Goal: Task Accomplishment & Management: Manage account settings

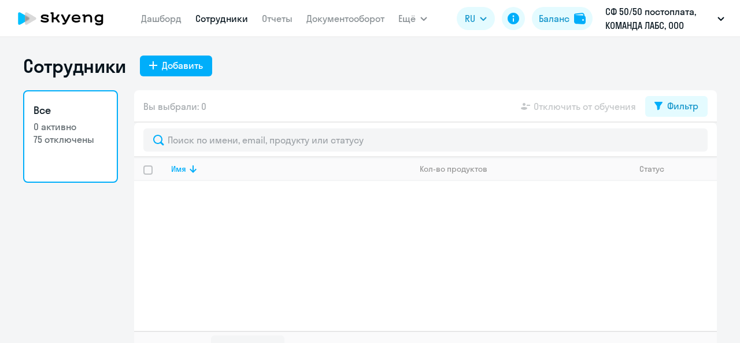
select select "30"
click at [168, 65] on div "Добавить" at bounding box center [182, 65] width 41 height 14
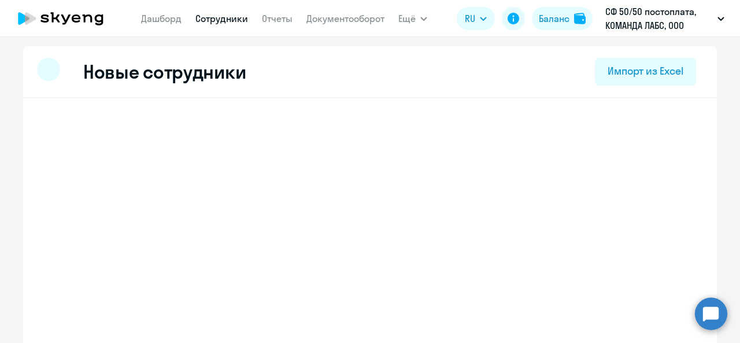
select select "english_adult_not_native_speaker"
select select "2"
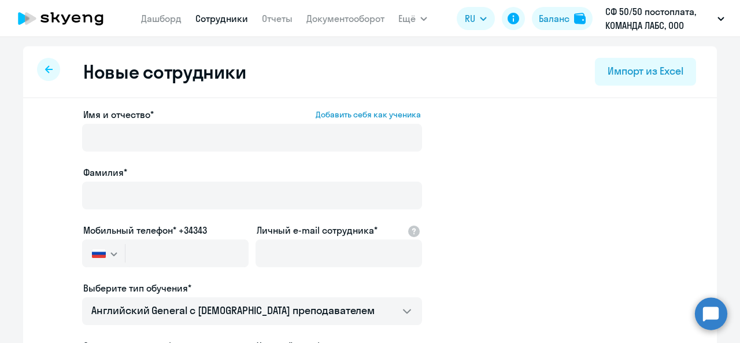
click at [46, 161] on app-new-student-form "Имя и отчество* Добавить себя как ученика [PERSON_NAME]* Мобильный телефон* +34…" at bounding box center [370, 313] width 656 height 412
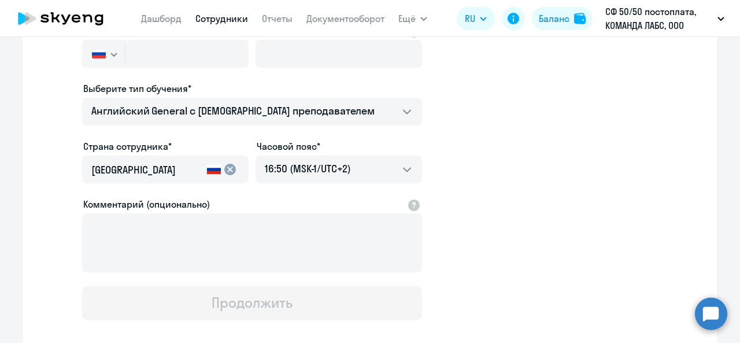
scroll to position [173, 0]
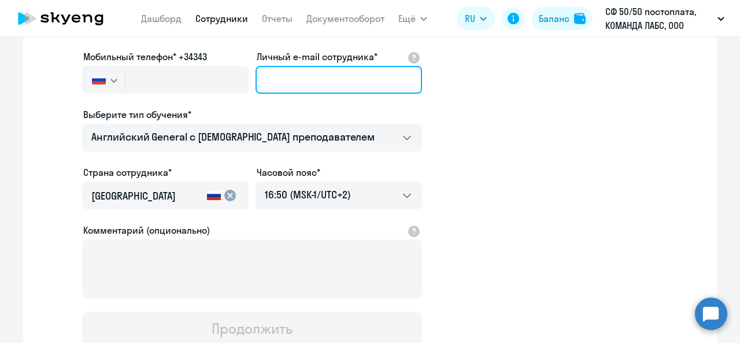
click at [269, 78] on input "Личный e-mail сотрудника*" at bounding box center [338, 80] width 166 height 28
paste input "[PERSON_NAME][EMAIL_ADDRESS][DOMAIN_NAME]"
type input "[PERSON_NAME][EMAIL_ADDRESS][DOMAIN_NAME]"
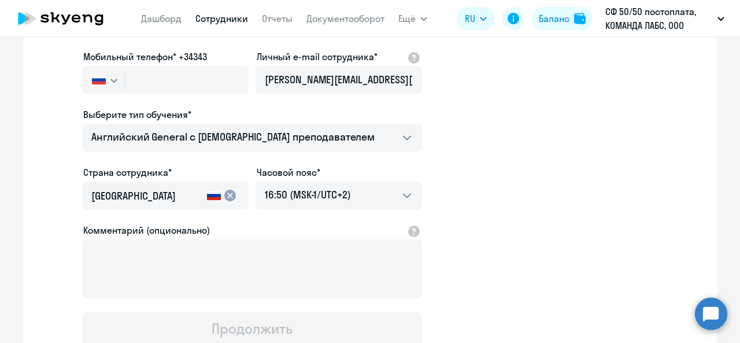
click at [0, 266] on ng-component "Новые сотрудники Импорт из Excel Имя и отчество* Добавить себя как ученика [PER…" at bounding box center [370, 153] width 740 height 560
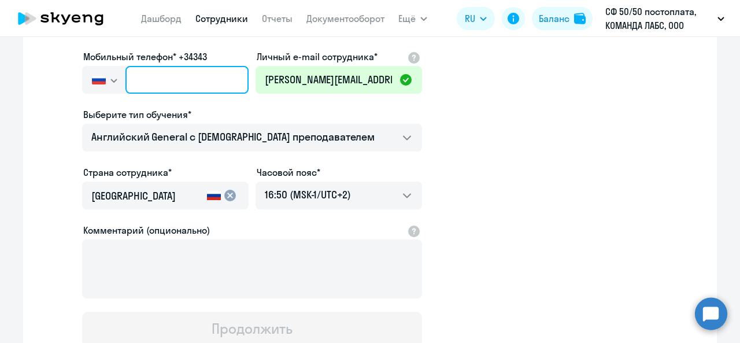
click at [128, 86] on input "text" at bounding box center [186, 80] width 123 height 28
paste input "[PHONE_NUMBER]"
type input "[PHONE_NUMBER]"
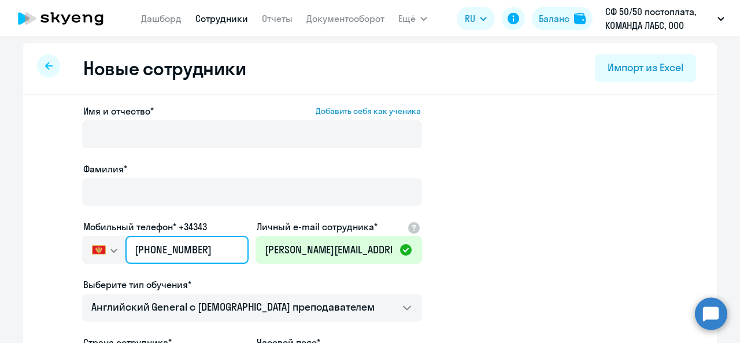
scroll to position [0, 0]
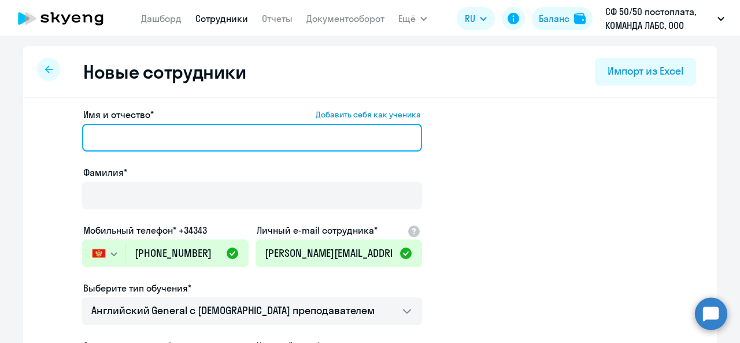
click at [105, 133] on input "Имя и отчество* Добавить себя как ученика" at bounding box center [252, 138] width 340 height 28
type input "F"
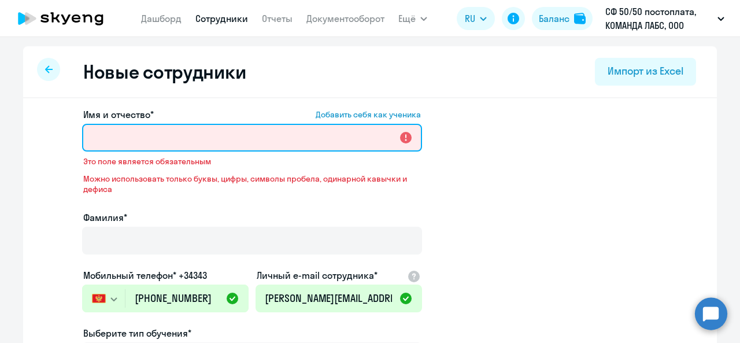
click at [128, 138] on input "Имя и отчество* Добавить себя как ученика" at bounding box center [252, 138] width 340 height 28
paste input "[PERSON_NAME]"
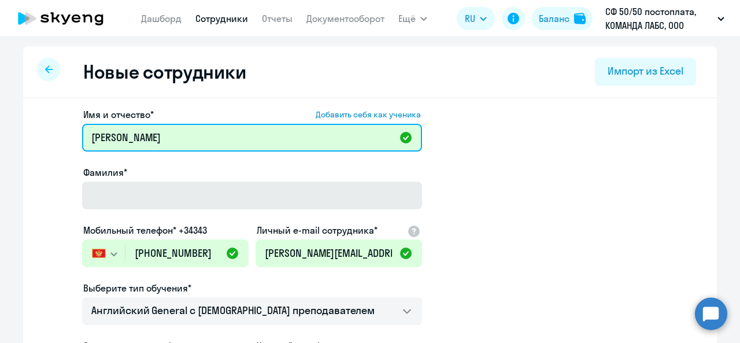
type input "[PERSON_NAME]"
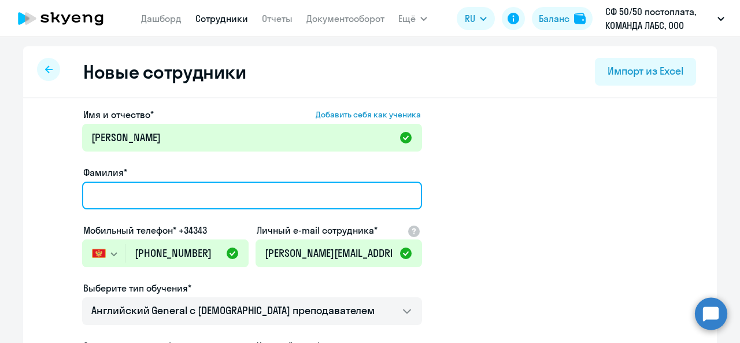
click at [116, 188] on input "Фамилия*" at bounding box center [252, 195] width 340 height 28
paste input "[PERSON_NAME]"
drag, startPoint x: 137, startPoint y: 194, endPoint x: 43, endPoint y: 180, distance: 95.2
click at [1, 217] on ng-component "Новые сотрудники Импорт из Excel Имя и отчество* Добавить себя как ученика [PER…" at bounding box center [370, 326] width 740 height 560
type input "Maslennikova"
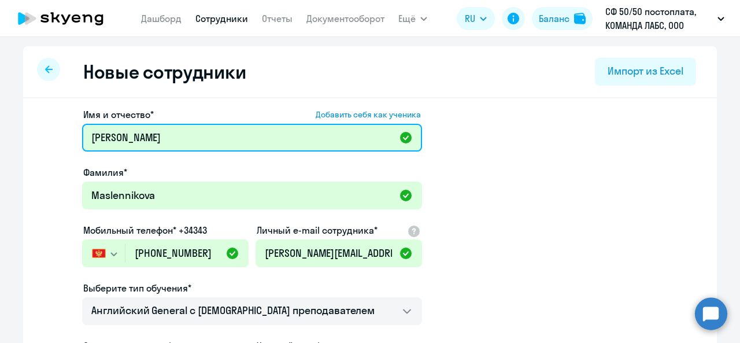
drag, startPoint x: 133, startPoint y: 139, endPoint x: 330, endPoint y: 139, distance: 196.5
click at [329, 139] on input "[PERSON_NAME]" at bounding box center [252, 138] width 340 height 28
type input "[PERSON_NAME]"
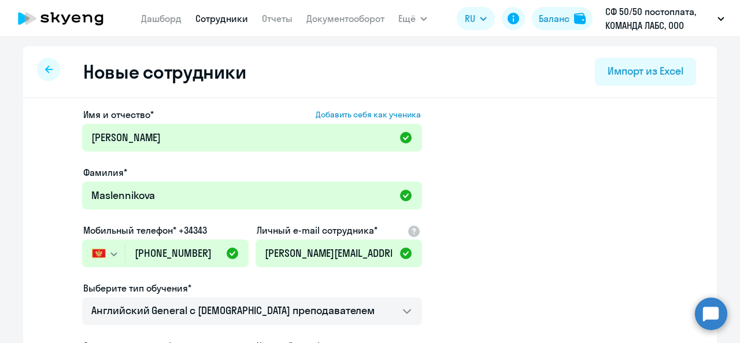
click at [1, 153] on ng-component "Новые сотрудники Импорт из Excel Имя и отчество* Добавить себя как ученика [PER…" at bounding box center [370, 326] width 740 height 560
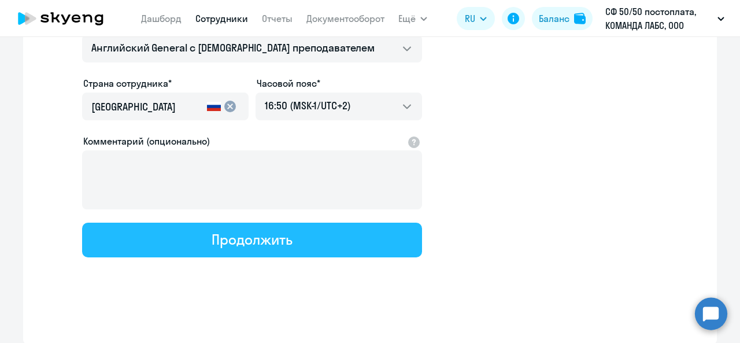
click at [162, 244] on button "Продолжить" at bounding box center [252, 239] width 340 height 35
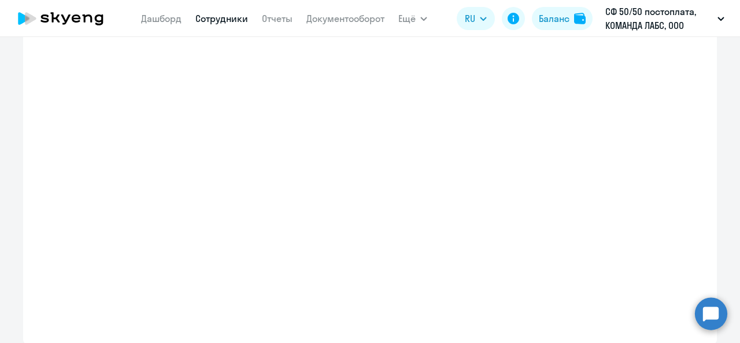
scroll to position [328, 0]
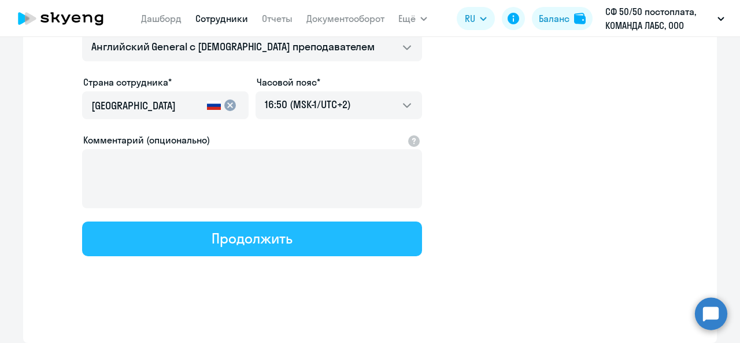
select select "english_adult_not_native_speaker"
select select "2"
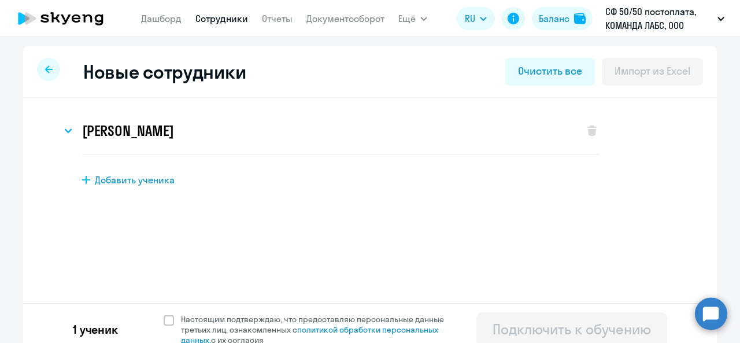
scroll to position [12, 0]
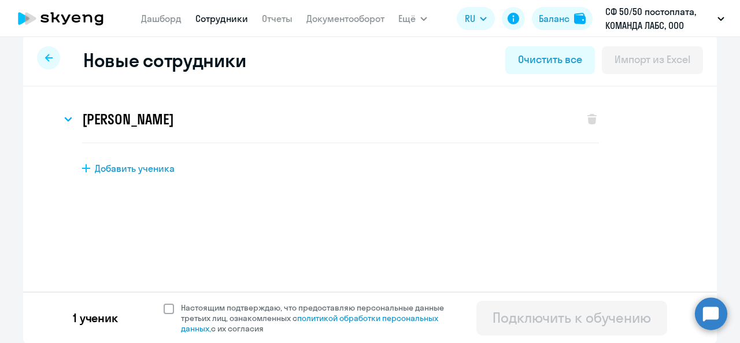
click at [164, 309] on span at bounding box center [169, 308] width 10 height 10
click at [163, 302] on input "Настоящим подтверждаю, что предоставляю персональные данные третьих лиц, ознако…" at bounding box center [163, 302] width 1 height 1
checkbox input "true"
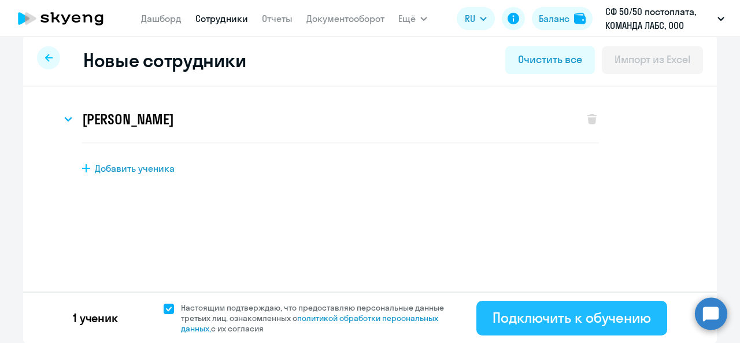
click at [507, 326] on button "Подключить к обучению" at bounding box center [571, 317] width 191 height 35
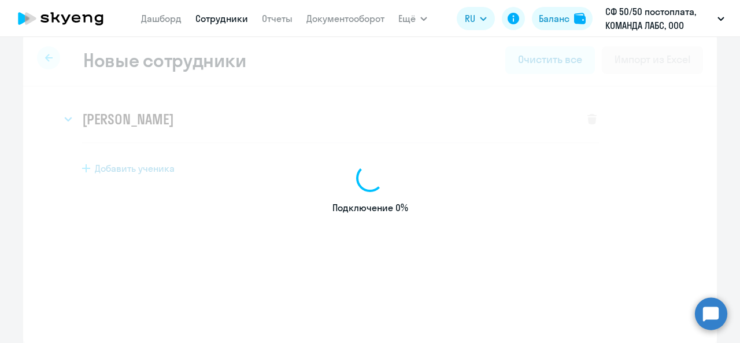
select select "english_adult_not_native_speaker"
select select "2"
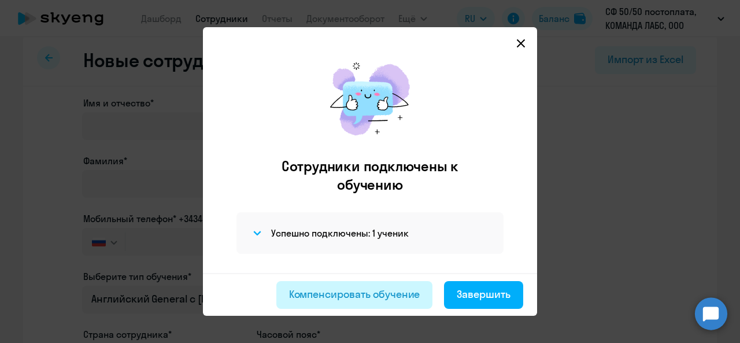
click at [420, 287] on div "Компенсировать обучение" at bounding box center [354, 294] width 131 height 15
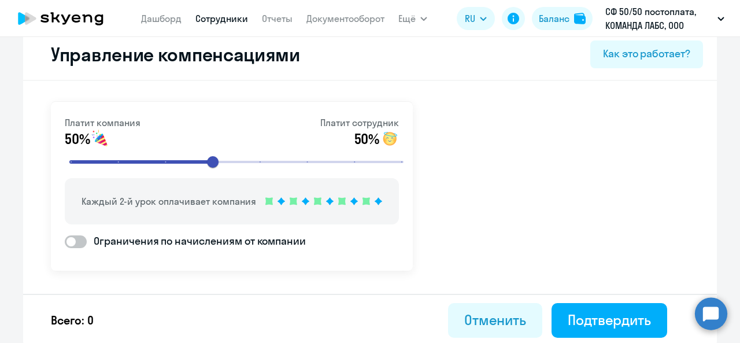
scroll to position [19, 0]
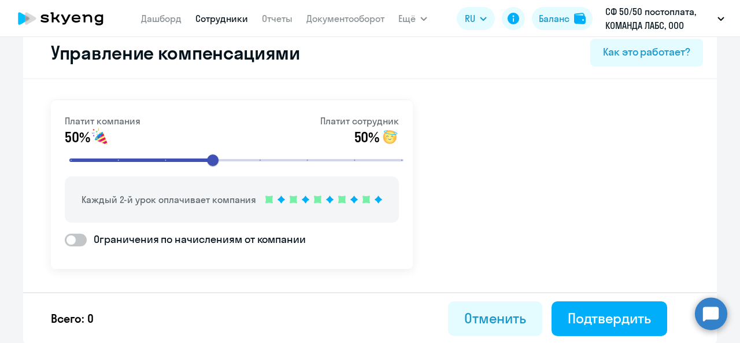
click at [81, 241] on span at bounding box center [76, 239] width 22 height 13
click at [65, 240] on input "Ограничения по начислениям от компании" at bounding box center [64, 239] width 1 height 1
checkbox input "true"
select select "MONTHLY"
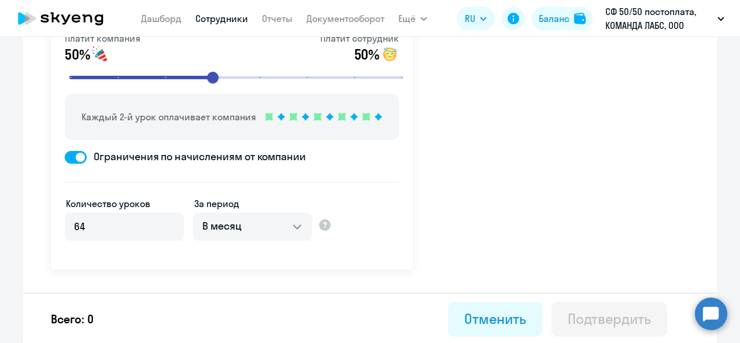
scroll to position [102, 0]
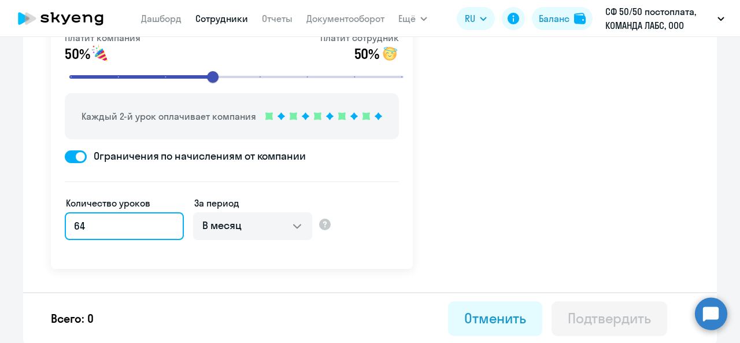
click at [144, 229] on input "64" at bounding box center [124, 226] width 119 height 28
type input "6"
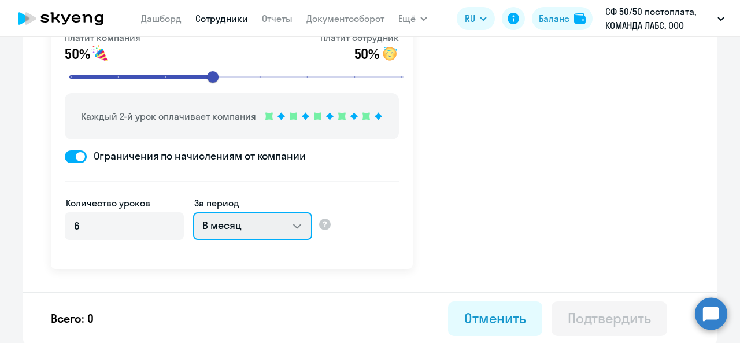
click at [221, 228] on select "В месяц За квартал В год За все время обучения" at bounding box center [252, 226] width 119 height 28
click at [193, 212] on select "В месяц За квартал В год За все время обучения" at bounding box center [252, 226] width 119 height 28
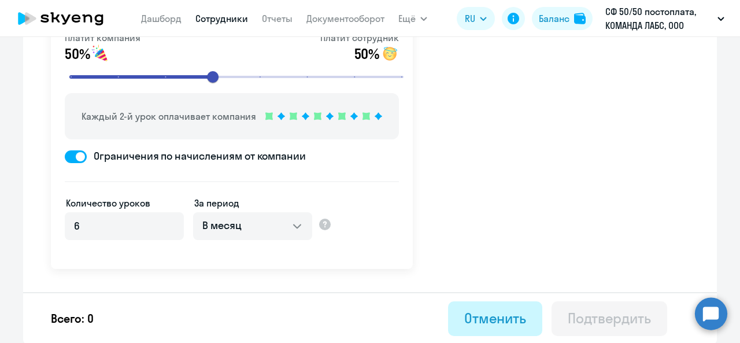
click at [477, 319] on div "Отменить" at bounding box center [495, 318] width 62 height 18
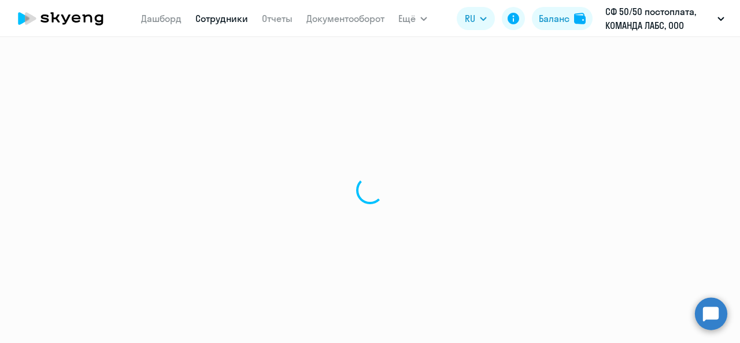
select select "30"
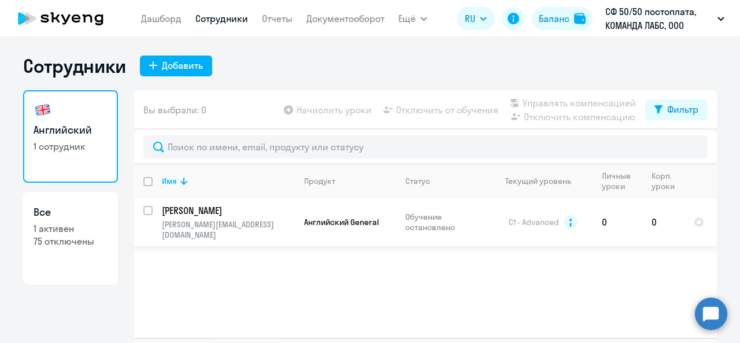
click at [143, 209] on input "select row 3543926" at bounding box center [154, 217] width 23 height 23
checkbox input "true"
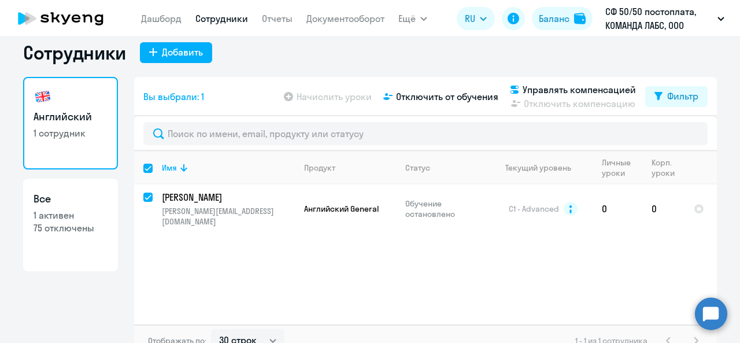
scroll to position [27, 0]
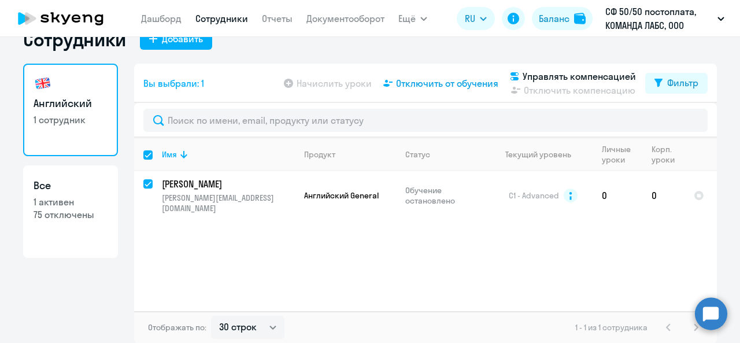
click at [417, 83] on span "Отключить от обучения" at bounding box center [447, 83] width 102 height 14
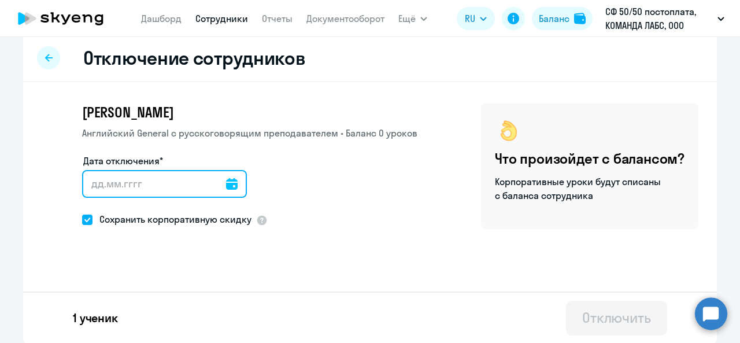
click at [163, 182] on input "Дата отключения*" at bounding box center [164, 184] width 165 height 28
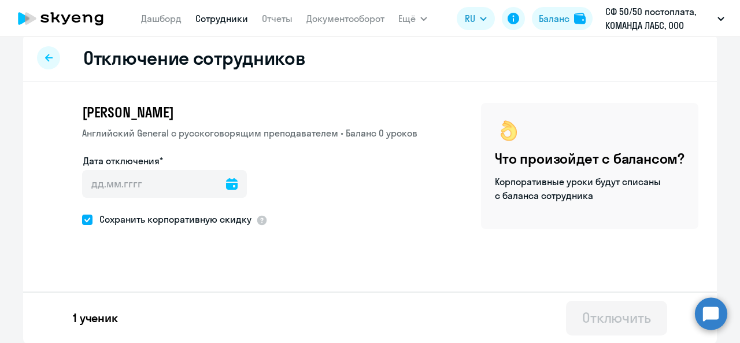
click at [226, 187] on icon at bounding box center [232, 184] width 12 height 12
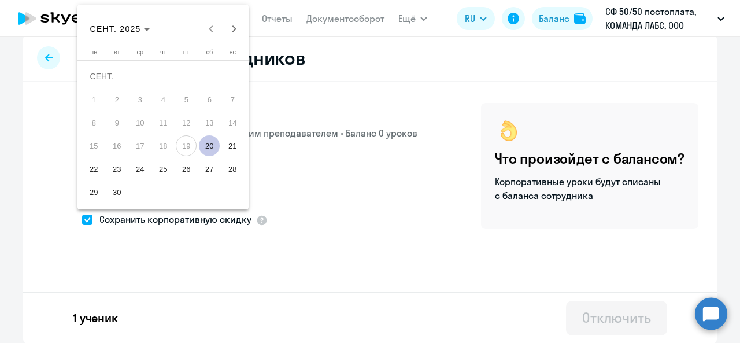
click at [212, 146] on span "20" at bounding box center [209, 145] width 21 height 21
type input "[DATE]"
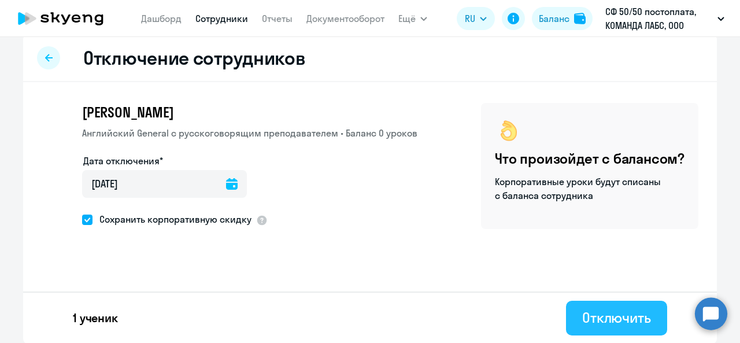
click at [597, 319] on div "Отключить" at bounding box center [616, 317] width 69 height 18
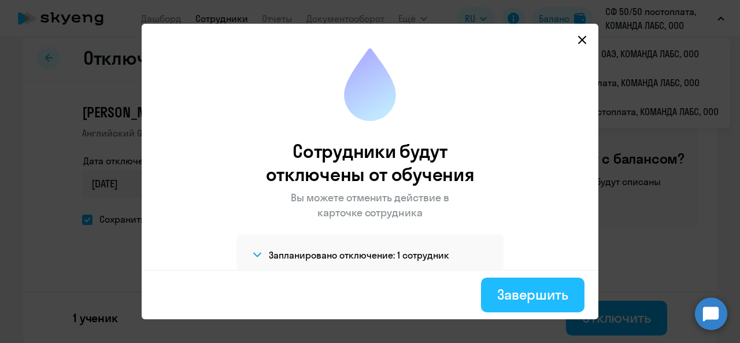
click at [528, 293] on div "Завершить" at bounding box center [532, 294] width 71 height 18
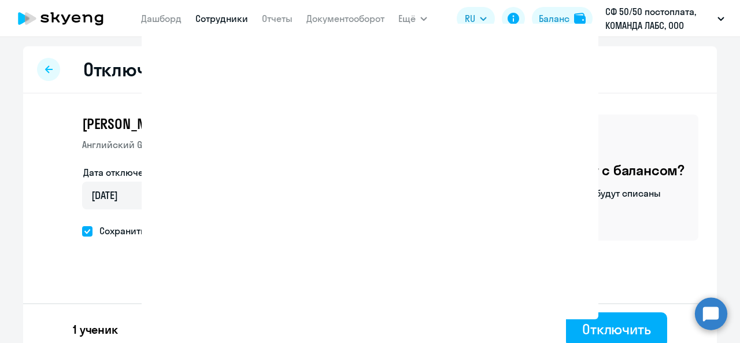
select select "30"
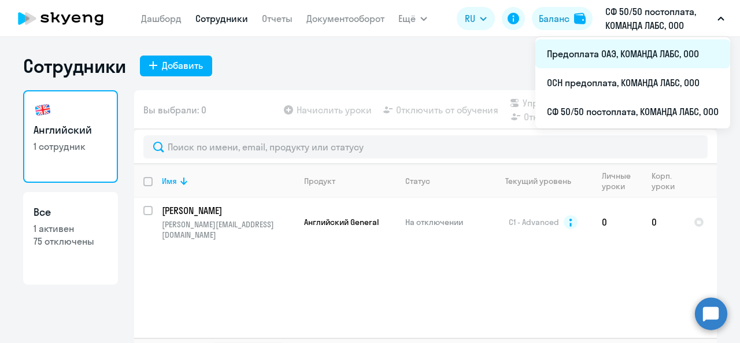
click at [621, 51] on li "Предоплата ОАЭ, КОМАНДА ЛАБС, ООО" at bounding box center [632, 53] width 195 height 29
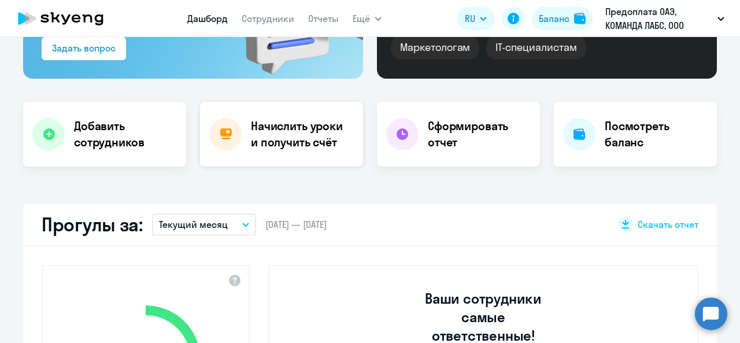
select select "30"
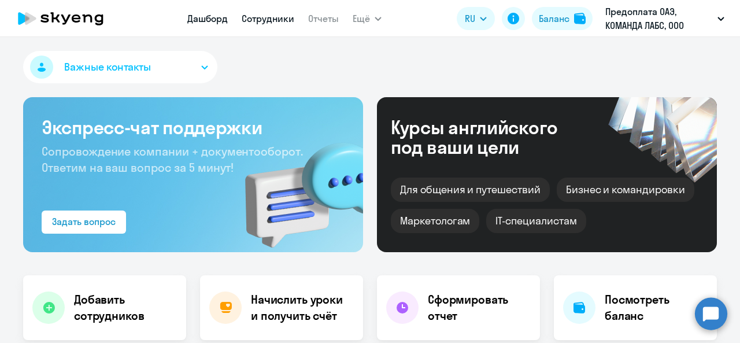
click at [277, 21] on link "Сотрудники" at bounding box center [268, 19] width 53 height 12
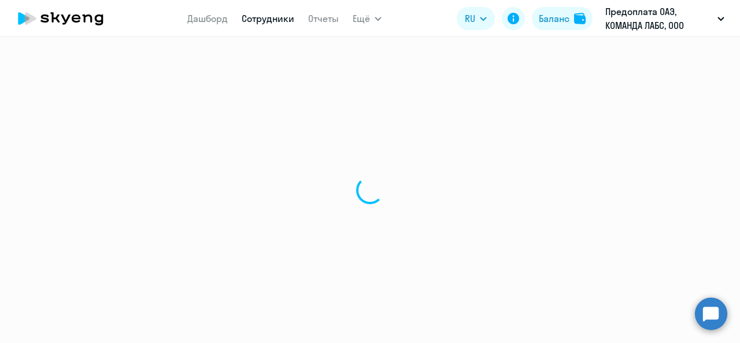
select select "30"
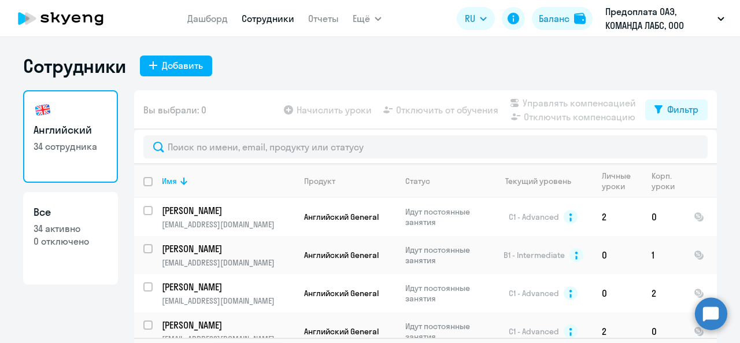
click at [190, 81] on div "Сотрудники Добавить Английский 34 сотрудника Все 34 активно 0 отключено Вы выбр…" at bounding box center [369, 211] width 693 height 315
click at [188, 78] on div "Сотрудники Добавить Английский 34 сотрудника Все 34 активно 0 отключено Вы выбр…" at bounding box center [369, 211] width 693 height 315
click at [185, 71] on div "Добавить" at bounding box center [182, 65] width 41 height 14
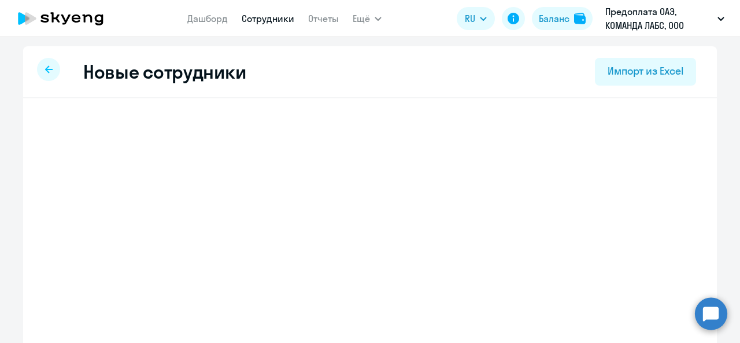
select select "english_adult_not_native_speaker"
select select "2"
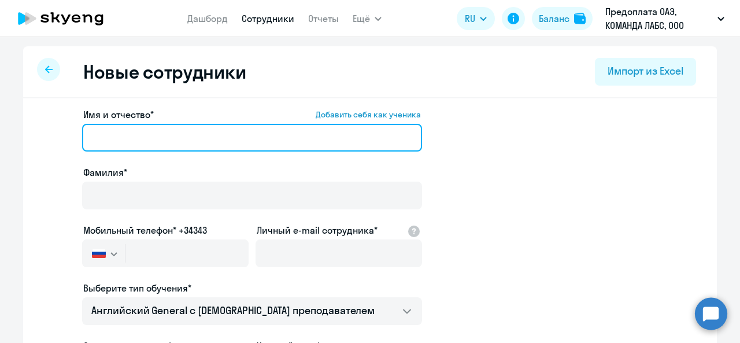
click at [105, 133] on input "Имя и отчество* Добавить себя как ученика" at bounding box center [252, 138] width 340 height 28
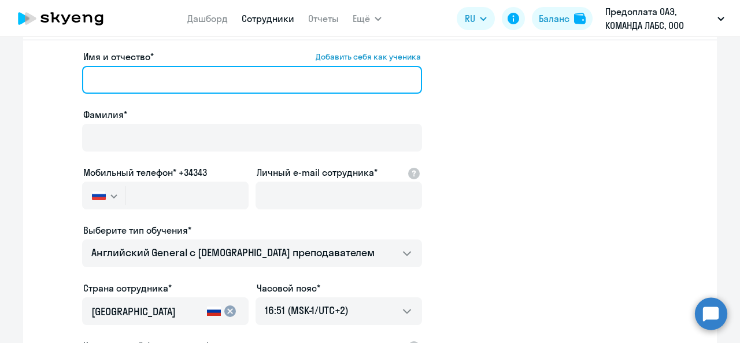
scroll to position [116, 0]
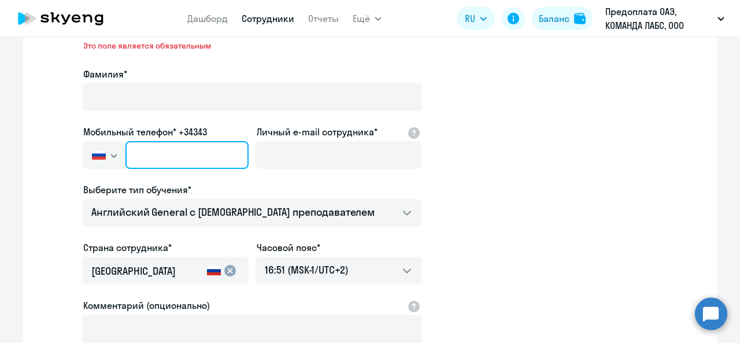
click at [149, 141] on input "text" at bounding box center [186, 155] width 123 height 28
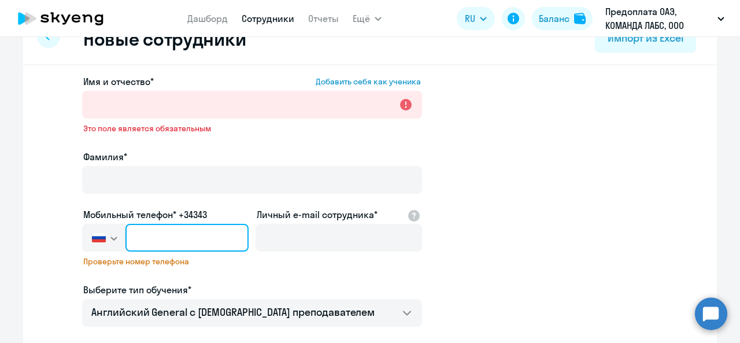
scroll to position [0, 0]
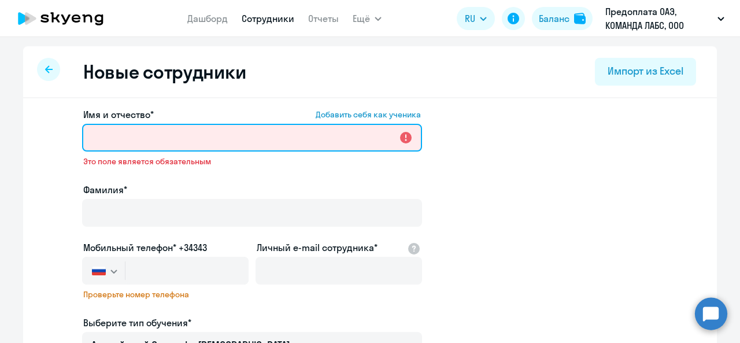
click at [113, 142] on input "Имя и отчество* Добавить себя как ученика" at bounding box center [252, 138] width 340 height 28
paste input "[PERSON_NAME]"
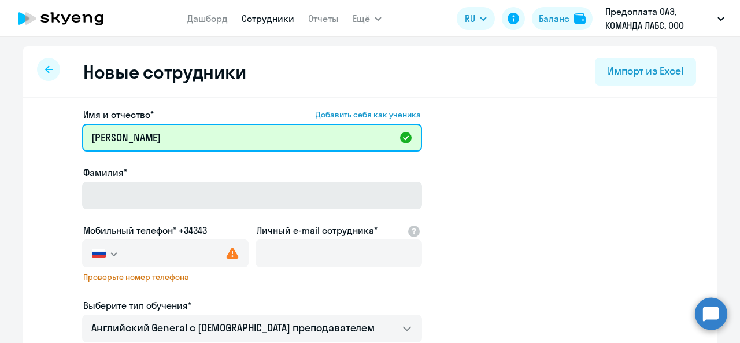
type input "[PERSON_NAME]"
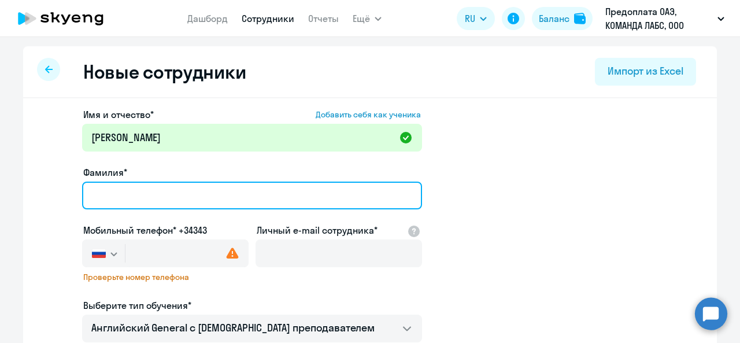
click at [109, 196] on input "Фамилия*" at bounding box center [252, 195] width 340 height 28
paste input "[PERSON_NAME]"
drag, startPoint x: 134, startPoint y: 197, endPoint x: 111, endPoint y: 145, distance: 56.9
click at [0, 195] on ng-component "Новые сотрудники Импорт из Excel Имя и отчество* Добавить себя как ученика [PER…" at bounding box center [370, 334] width 740 height 577
type input "Maslennikova"
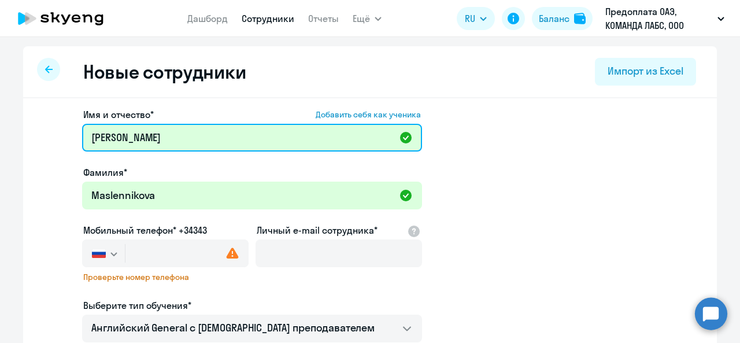
drag, startPoint x: 133, startPoint y: 137, endPoint x: 296, endPoint y: 135, distance: 163.5
click at [322, 135] on input "[PERSON_NAME]" at bounding box center [252, 138] width 340 height 28
type input "[PERSON_NAME]"
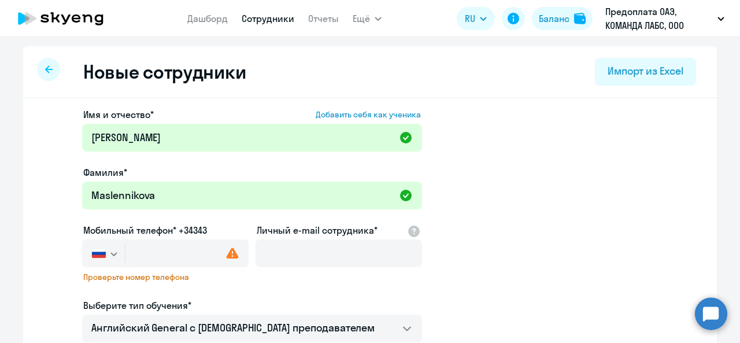
click at [74, 157] on app-new-student-form "Имя и отчество* Добавить себя как ученика [PERSON_NAME]* [PERSON_NAME] Мобильны…" at bounding box center [370, 321] width 656 height 429
click at [42, 216] on app-new-student-form "Имя и отчество* Добавить себя как ученика [PERSON_NAME]* [PERSON_NAME] Мобильны…" at bounding box center [370, 321] width 656 height 429
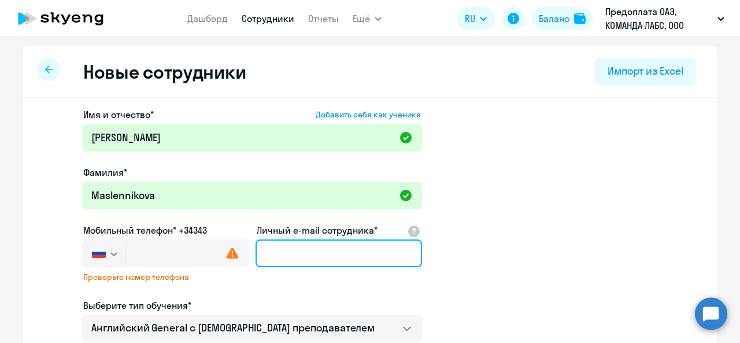
click at [300, 261] on input "Личный e-mail сотрудника*" at bounding box center [338, 253] width 166 height 28
paste input "[PERSON_NAME][EMAIL_ADDRESS][DOMAIN_NAME]"
type input "[PERSON_NAME][EMAIL_ADDRESS][DOMAIN_NAME]"
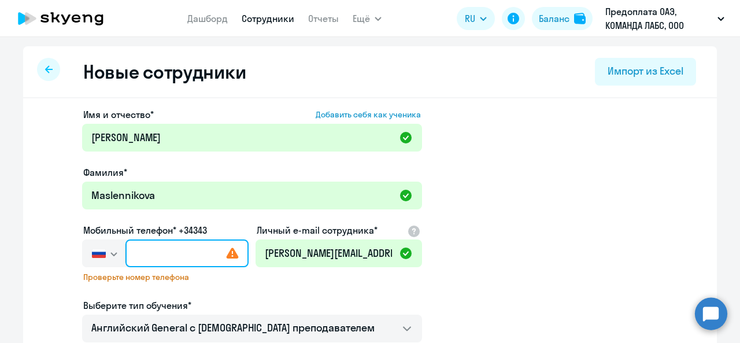
click at [135, 254] on input "text" at bounding box center [186, 253] width 123 height 28
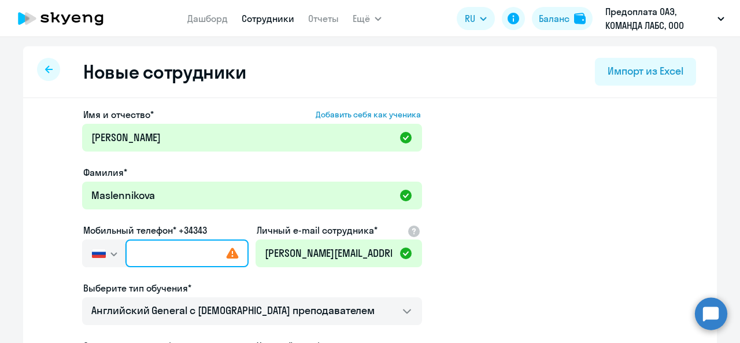
paste input "[PHONE_NUMBER]"
type input "[PHONE_NUMBER]"
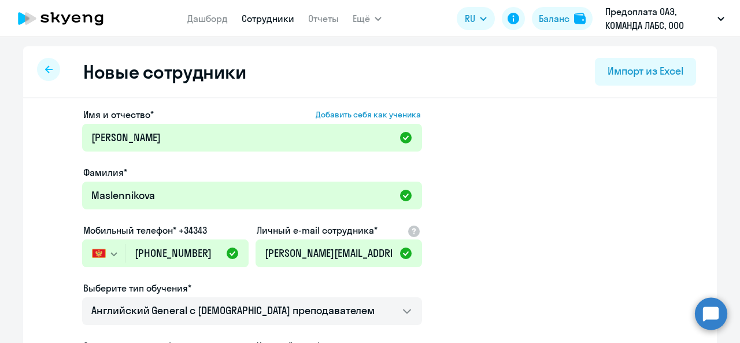
click at [13, 237] on ng-component "Новые сотрудники Импорт из Excel Имя и отчество* Добавить себя как ученика [PER…" at bounding box center [370, 326] width 740 height 560
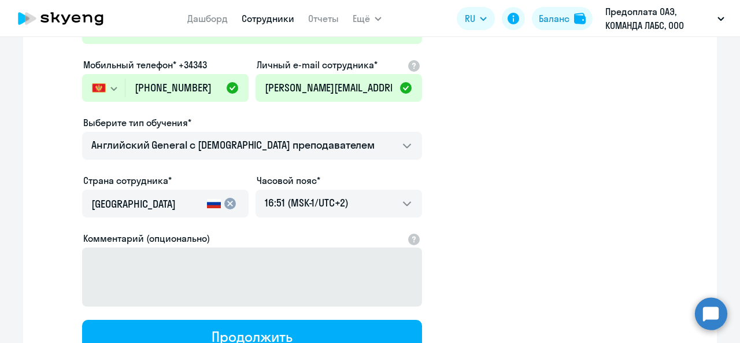
scroll to position [173, 0]
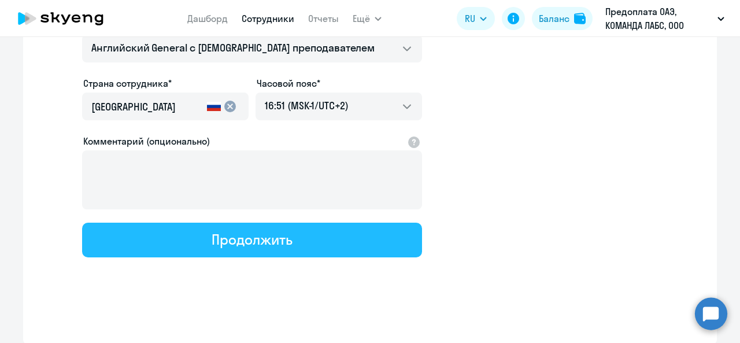
click at [169, 239] on button "Продолжить" at bounding box center [252, 239] width 340 height 35
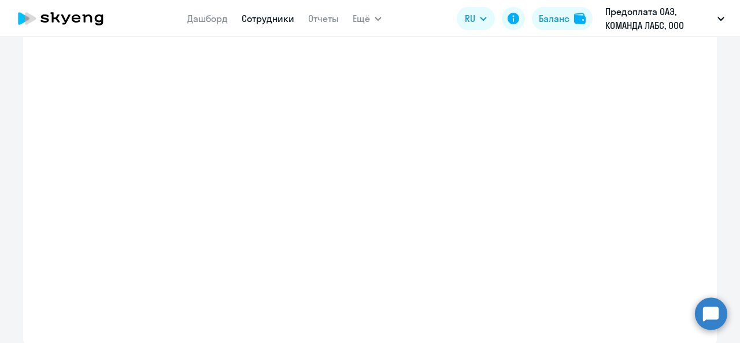
select select "english_adult_not_native_speaker"
select select "2"
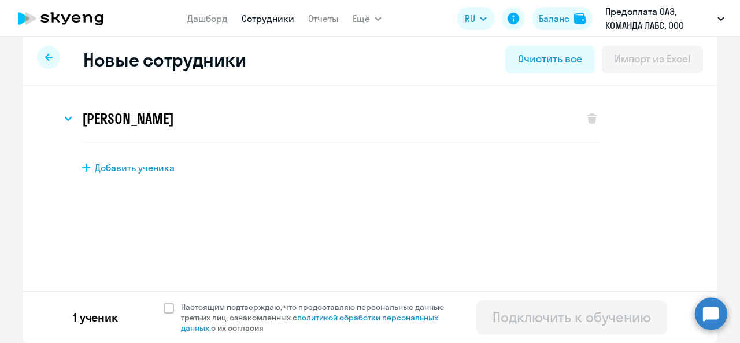
scroll to position [0, 0]
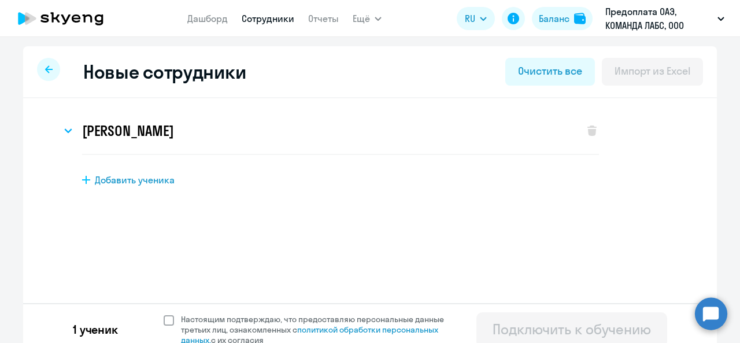
click at [252, 315] on span "Настоящим подтверждаю, что предоставляю персональные данные третьих лиц, ознако…" at bounding box center [319, 329] width 277 height 31
click at [164, 314] on input "Настоящим подтверждаю, что предоставляю персональные данные третьих лиц, ознако…" at bounding box center [163, 313] width 1 height 1
checkbox input "true"
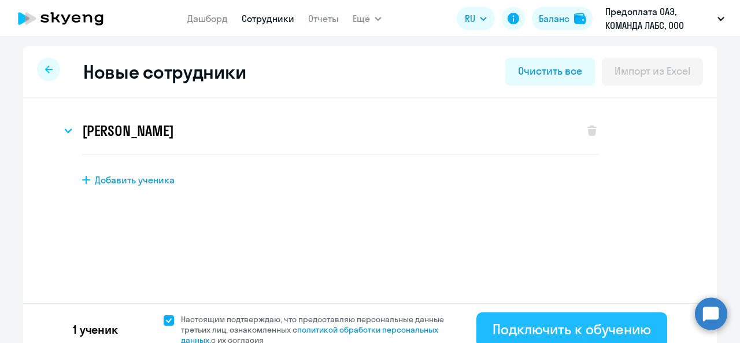
click at [591, 338] on button "Подключить к обучению" at bounding box center [571, 329] width 191 height 35
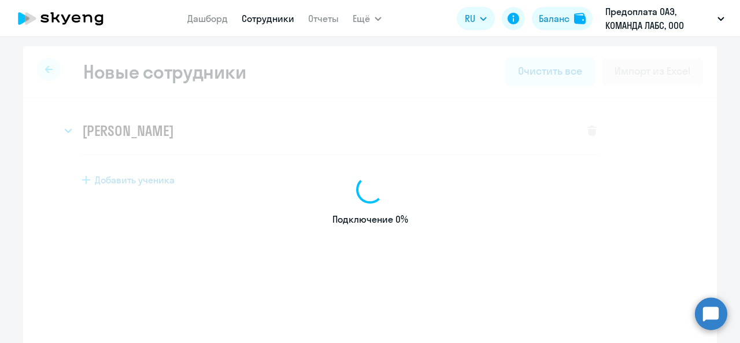
select select "english_adult_not_native_speaker"
select select "2"
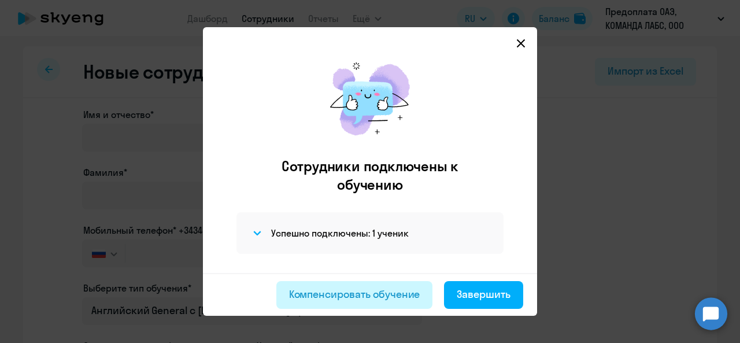
click at [387, 292] on div "Компенсировать обучение" at bounding box center [354, 294] width 131 height 15
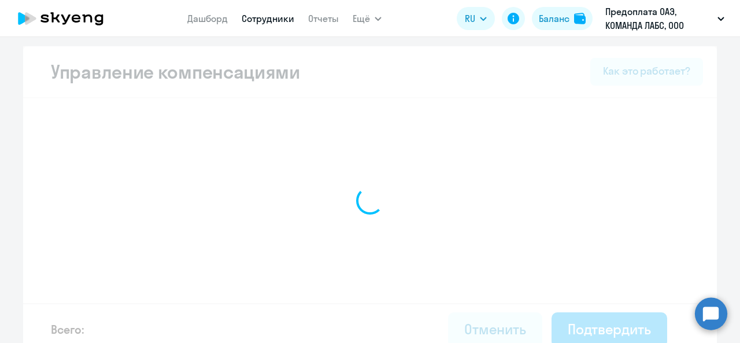
select select "MONTHLY"
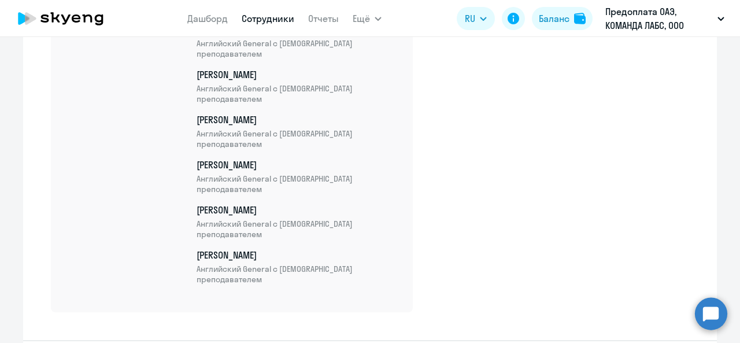
scroll to position [1586, 0]
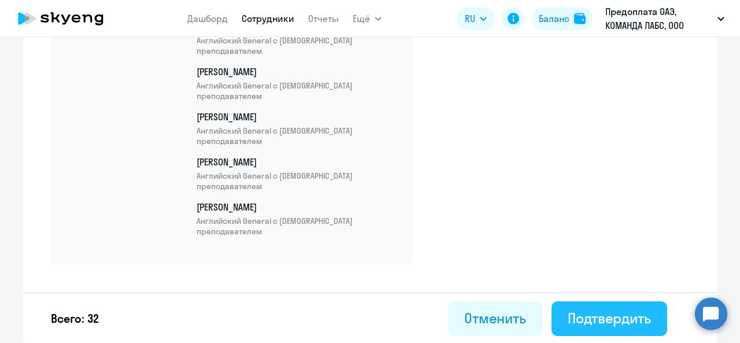
click at [567, 320] on div "Подтвердить" at bounding box center [608, 318] width 83 height 18
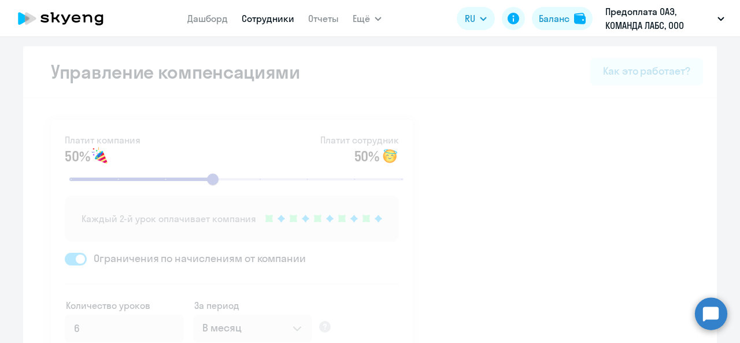
select select "30"
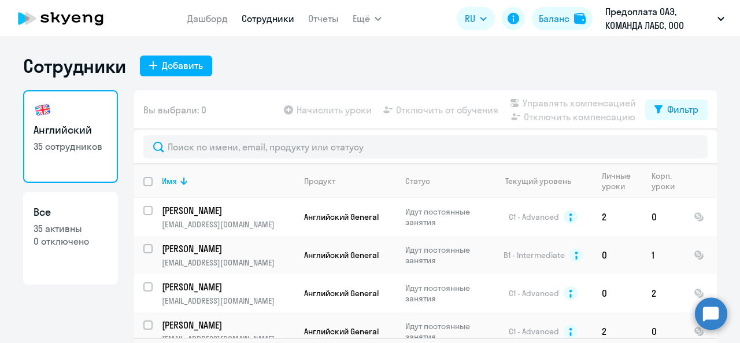
click at [0, 96] on ng-component "Сотрудники Добавить Английский 35 сотрудников Все 35 активны 0 отключено Вы выб…" at bounding box center [370, 211] width 740 height 315
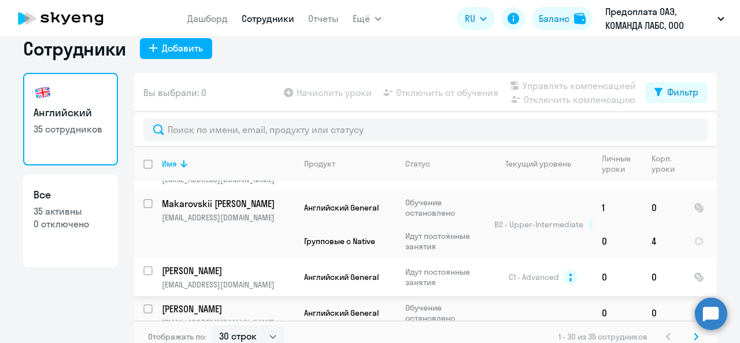
scroll to position [27, 0]
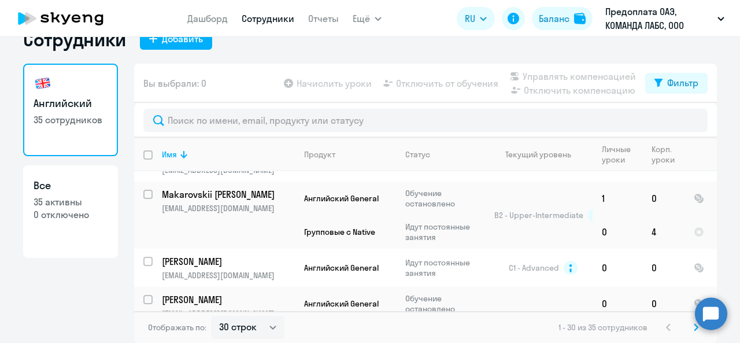
click at [695, 328] on svg-icon at bounding box center [696, 327] width 14 height 14
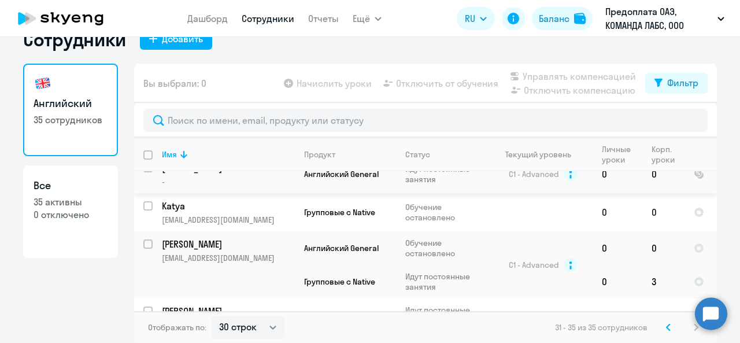
scroll to position [104, 0]
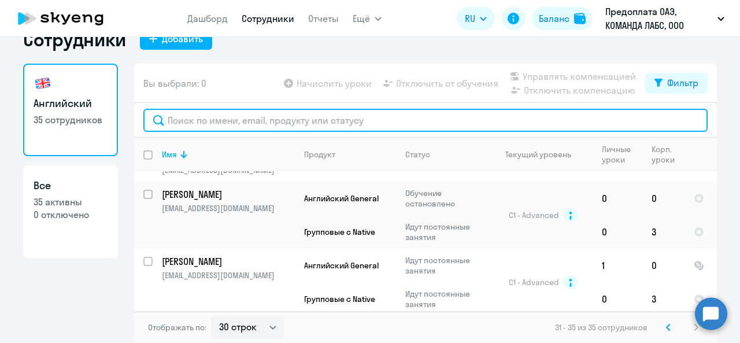
click at [171, 121] on input "text" at bounding box center [425, 120] width 564 height 23
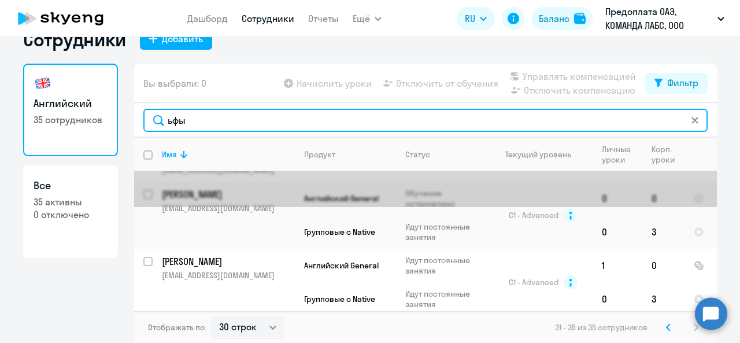
scroll to position [0, 0]
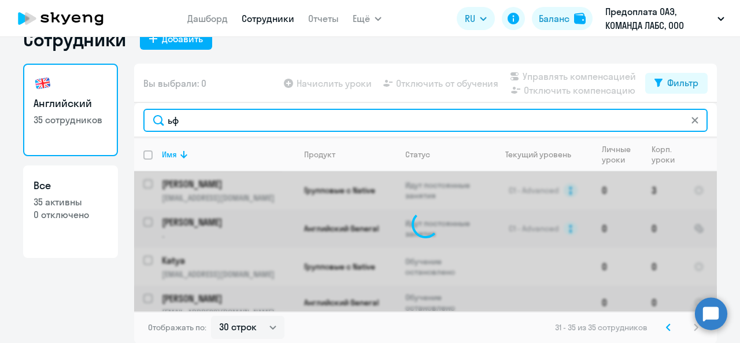
type input "ь"
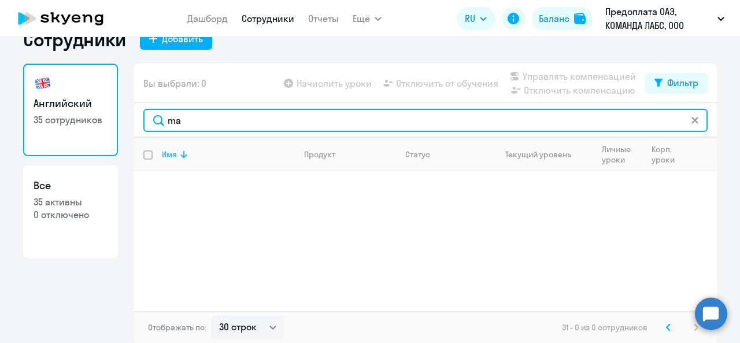
type input "m"
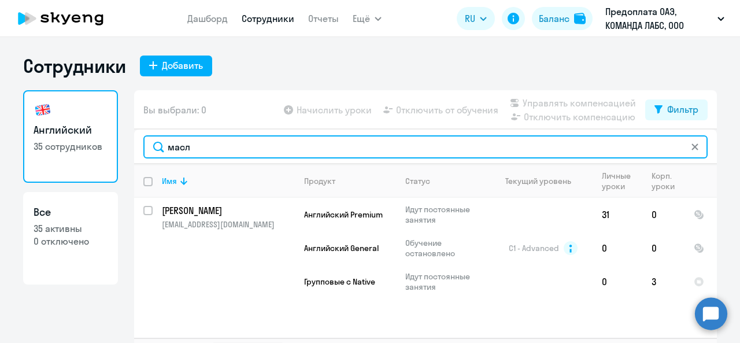
type input "масл"
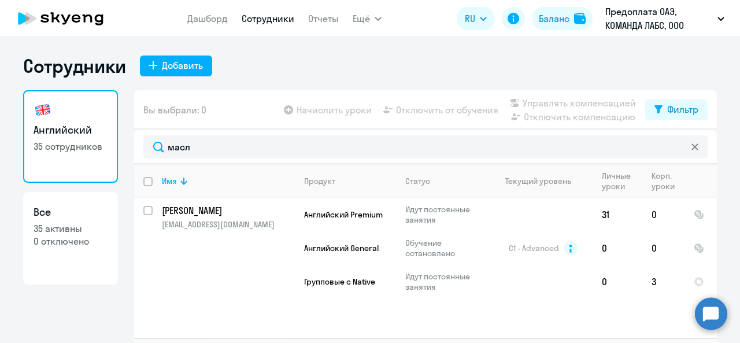
click at [1, 9] on app-header "Дашборд Сотрудники Отчеты Ещё Дашборд Сотрудники Отчеты Начислить уроки Докумен…" at bounding box center [370, 18] width 740 height 37
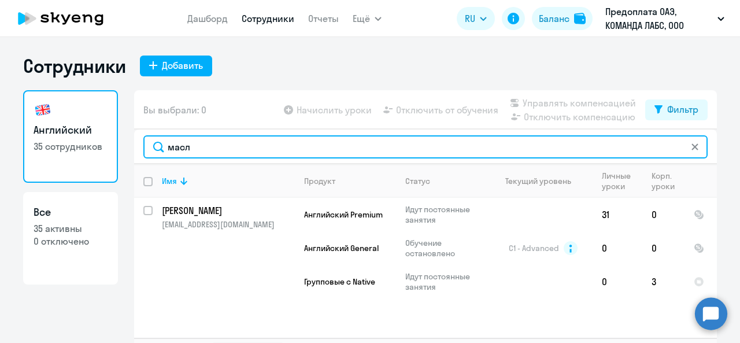
drag, startPoint x: 195, startPoint y: 153, endPoint x: 138, endPoint y: 146, distance: 58.1
click at [138, 146] on div "масл" at bounding box center [425, 146] width 582 height 35
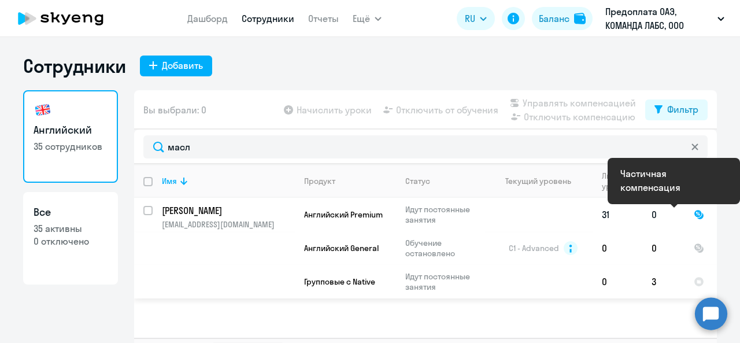
click at [695, 216] on div at bounding box center [698, 214] width 10 height 10
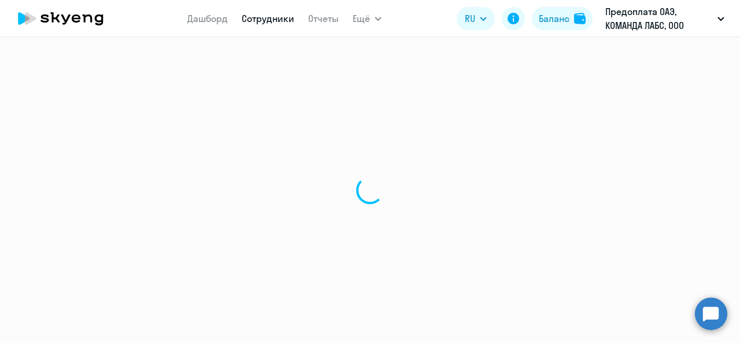
click at [655, 212] on div at bounding box center [370, 190] width 740 height 306
select select "english"
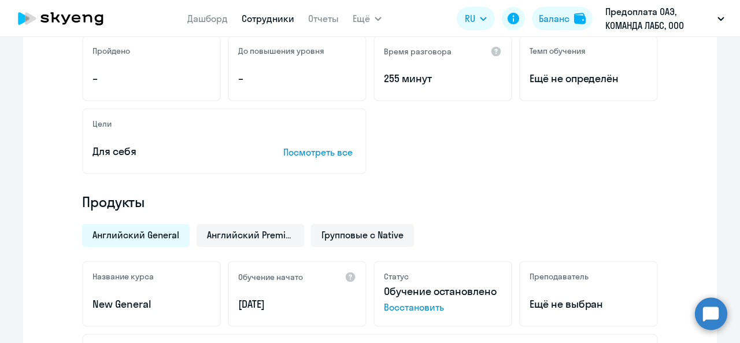
scroll to position [347, 0]
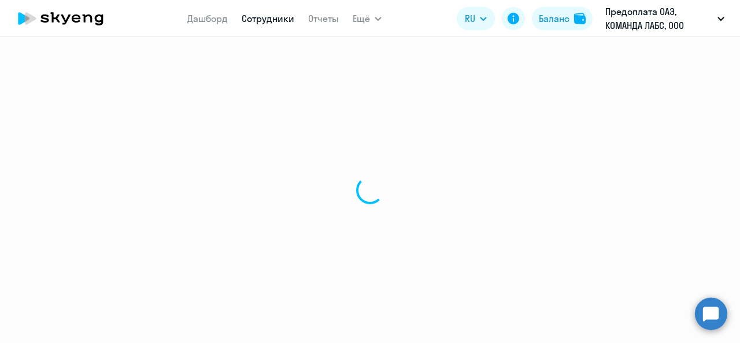
select select "30"
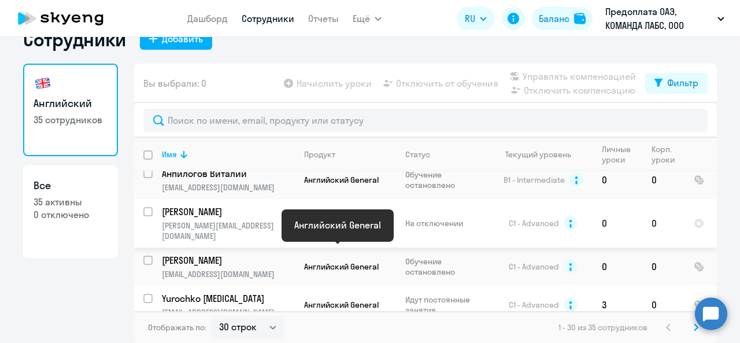
scroll to position [867, 0]
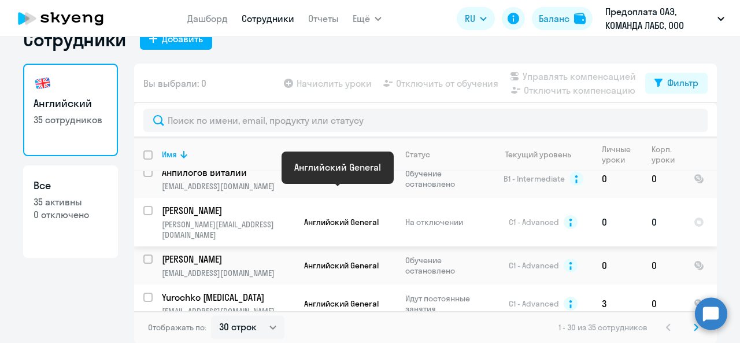
click at [322, 217] on span "Английский General" at bounding box center [341, 222] width 75 height 10
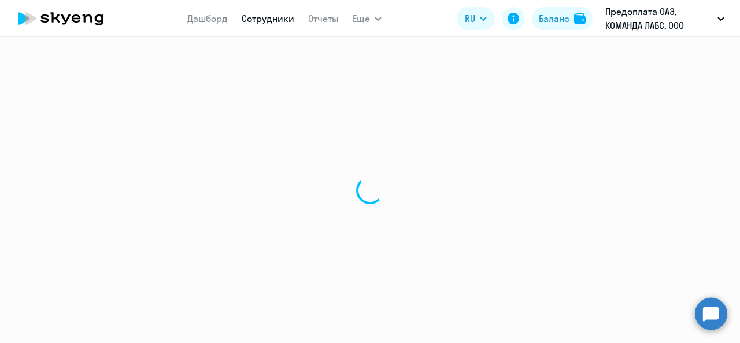
select select "english"
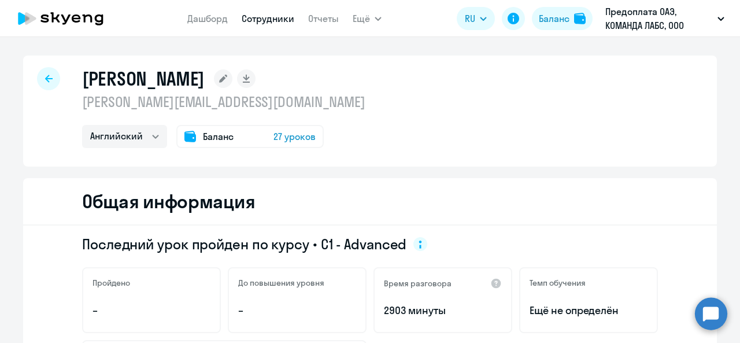
scroll to position [173, 0]
select select "30"
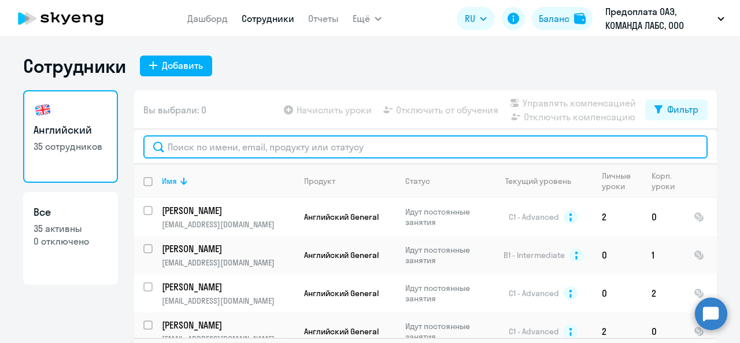
click at [175, 144] on input "text" at bounding box center [425, 146] width 564 height 23
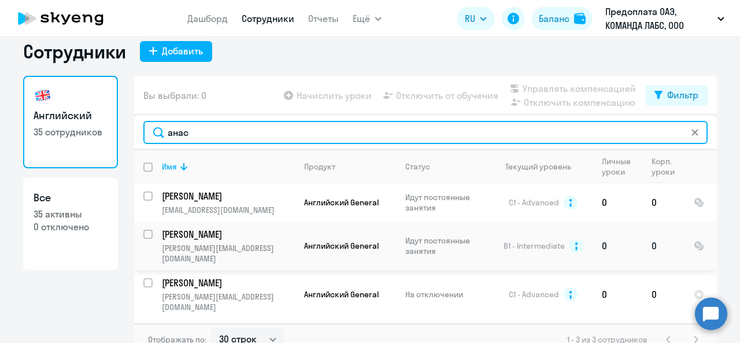
scroll to position [27, 0]
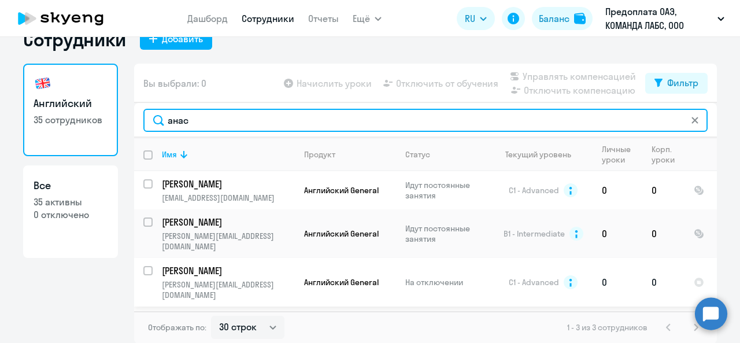
type input "анас"
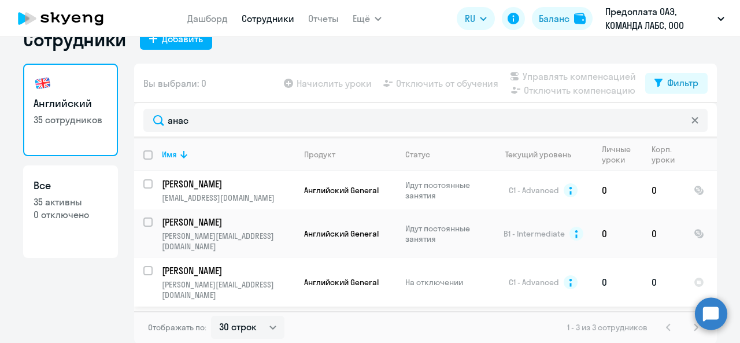
click at [143, 266] on input "select row 3543926" at bounding box center [154, 277] width 23 height 23
checkbox input "true"
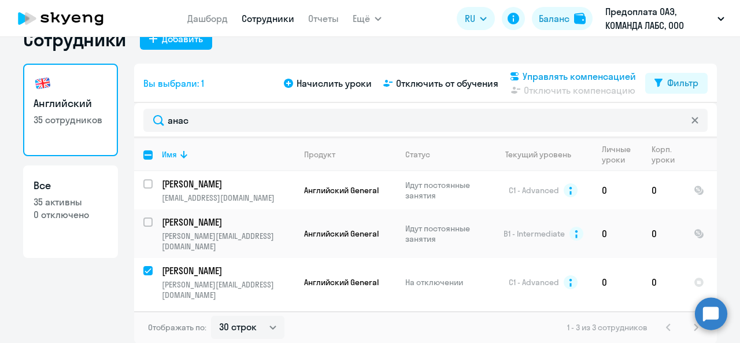
click at [542, 79] on span "Управлять компенсацией" at bounding box center [578, 76] width 113 height 14
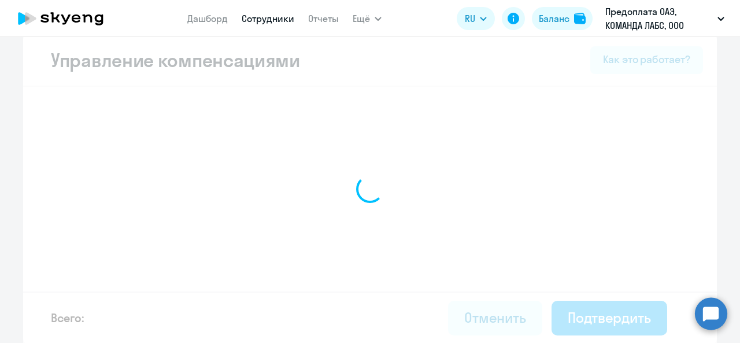
select select "MONTHLY"
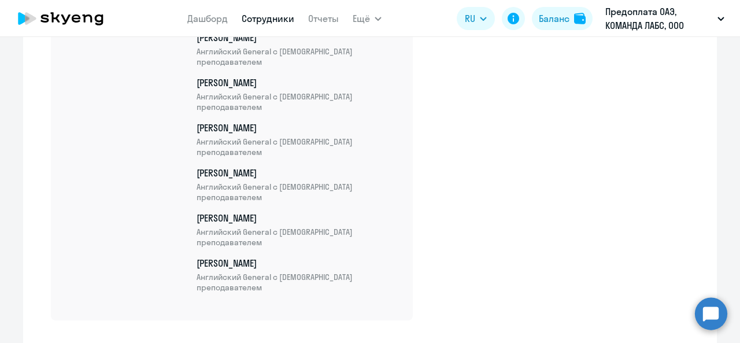
scroll to position [1669, 0]
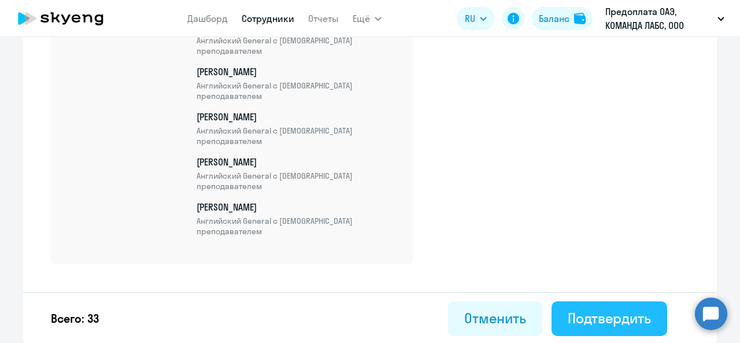
click at [602, 321] on div "Подтвердить" at bounding box center [608, 318] width 83 height 18
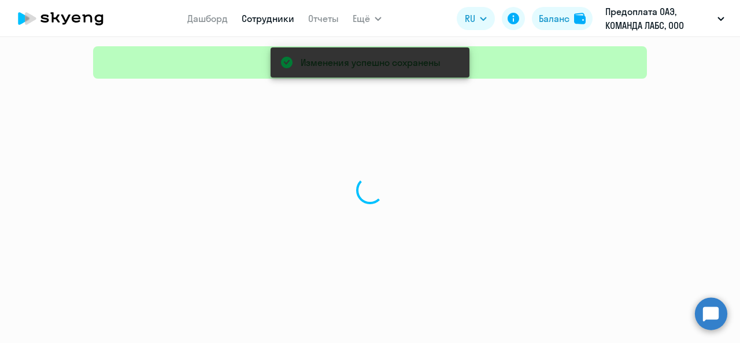
select select "30"
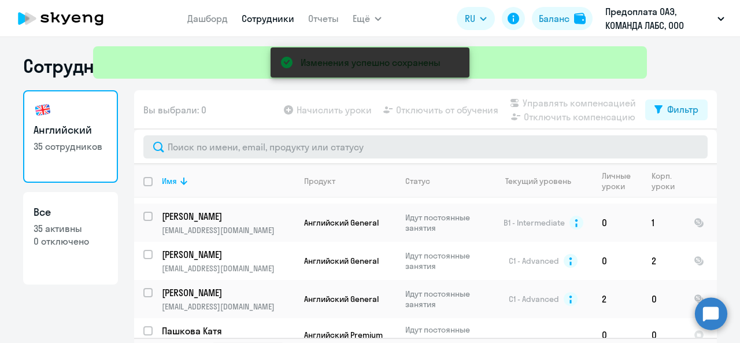
scroll to position [58, 0]
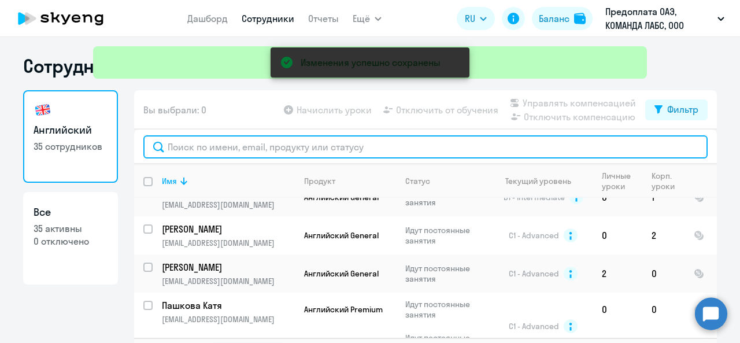
click at [211, 140] on input "text" at bounding box center [425, 146] width 564 height 23
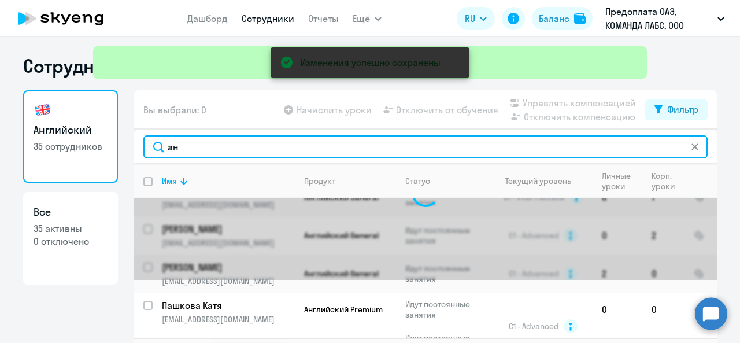
scroll to position [0, 0]
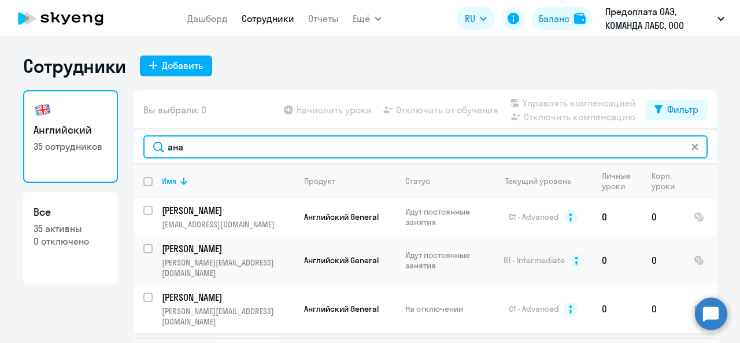
type input "ана"
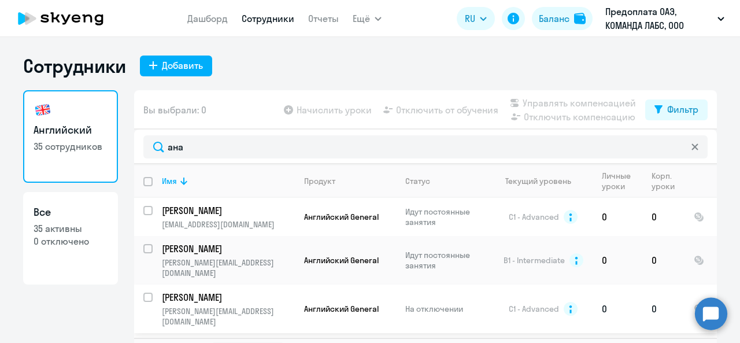
click at [684, 287] on td at bounding box center [700, 308] width 32 height 49
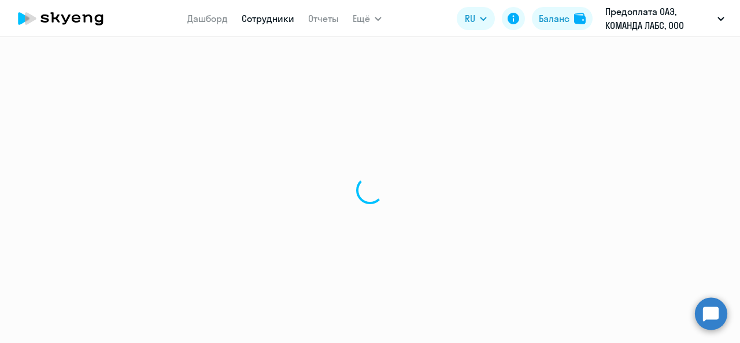
select select "english"
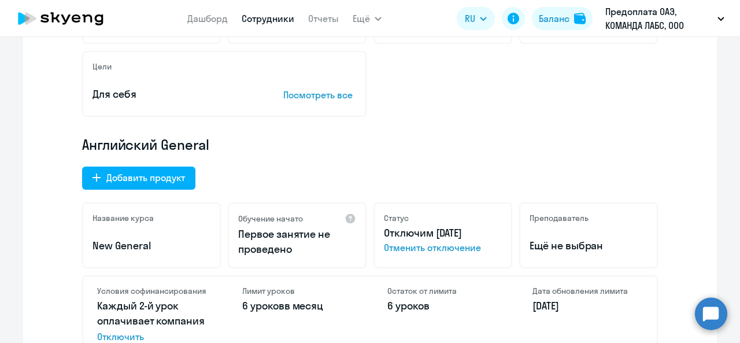
scroll to position [347, 0]
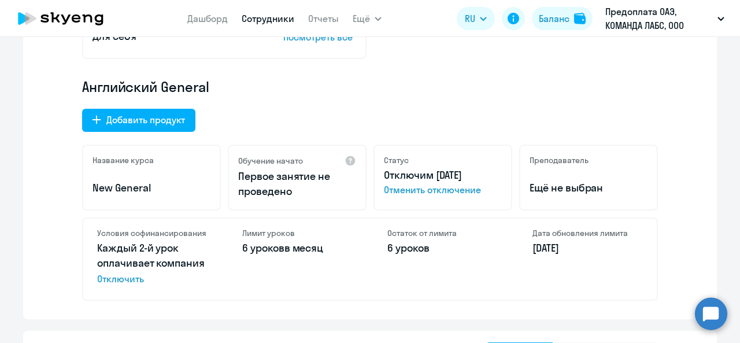
click at [442, 192] on span "Отменить отключение" at bounding box center [443, 190] width 118 height 14
click at [409, 191] on span "Восстановить" at bounding box center [443, 191] width 118 height 14
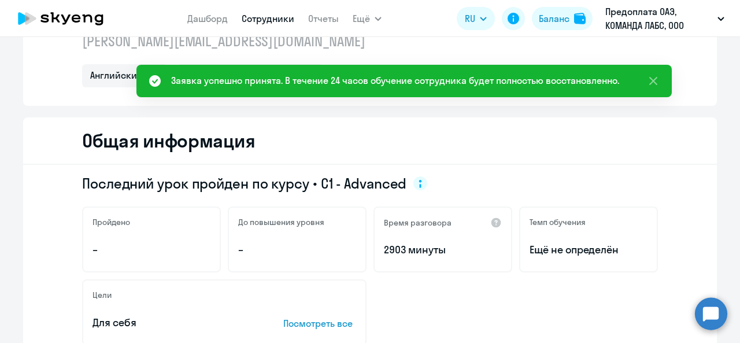
scroll to position [0, 0]
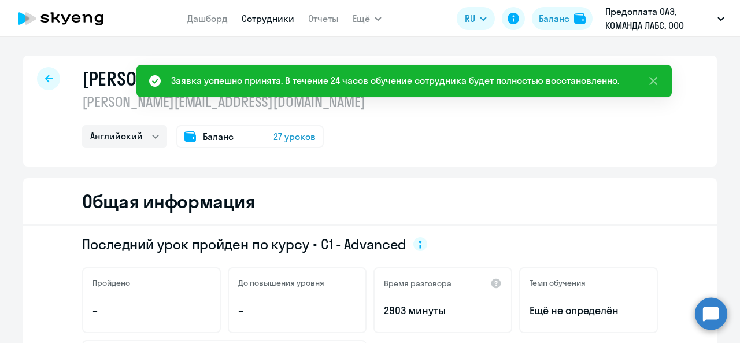
click at [266, 14] on link "Сотрудники" at bounding box center [268, 19] width 53 height 12
select select "30"
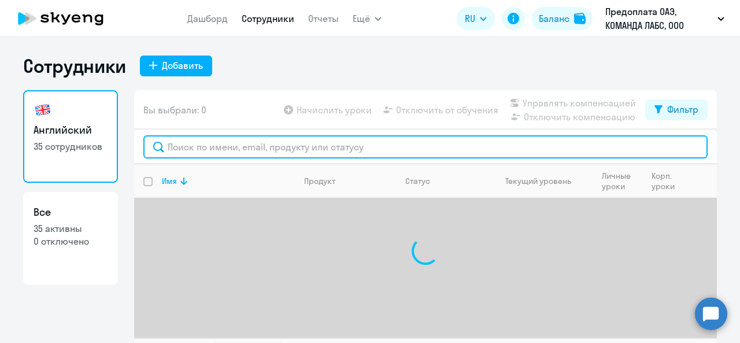
click at [166, 146] on input "text" at bounding box center [425, 146] width 564 height 23
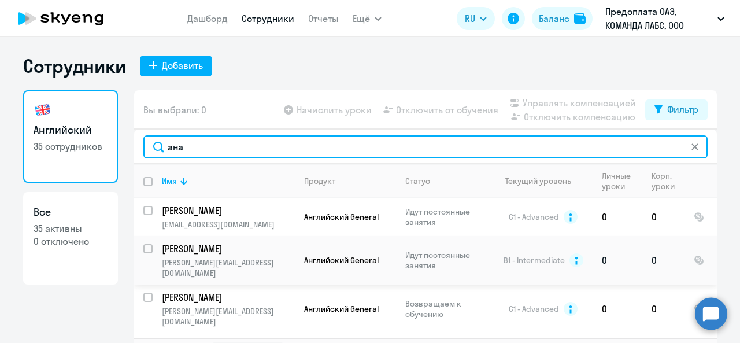
scroll to position [27, 0]
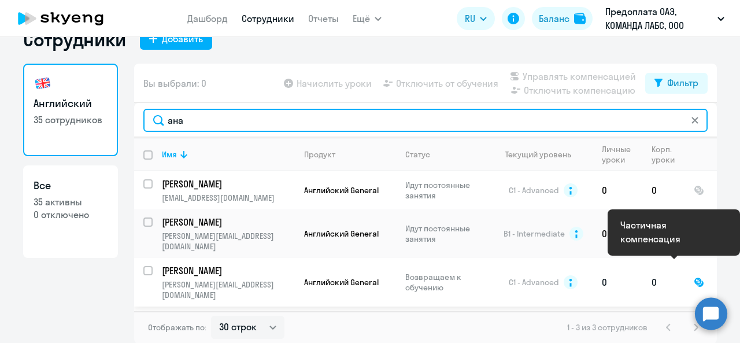
type input "ана"
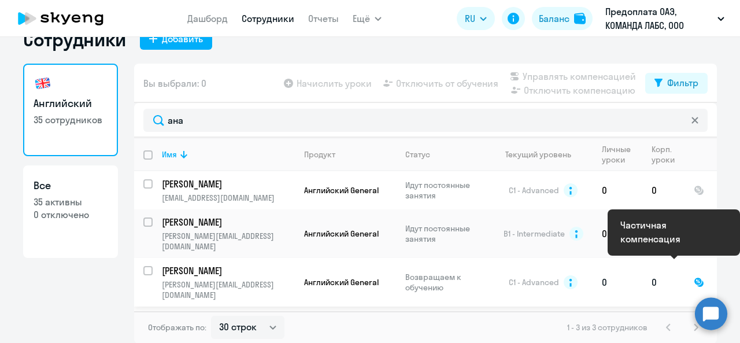
click at [693, 277] on div at bounding box center [698, 282] width 10 height 10
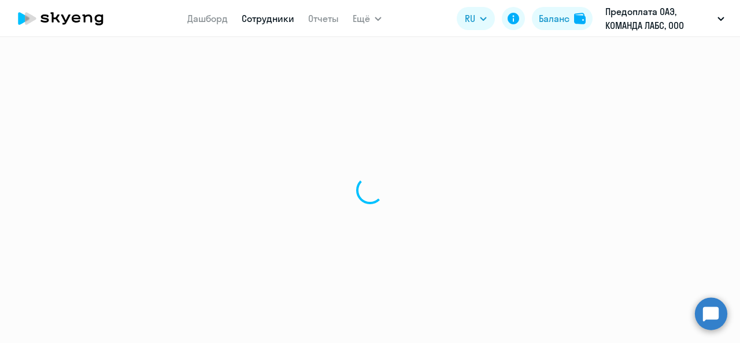
select select "english"
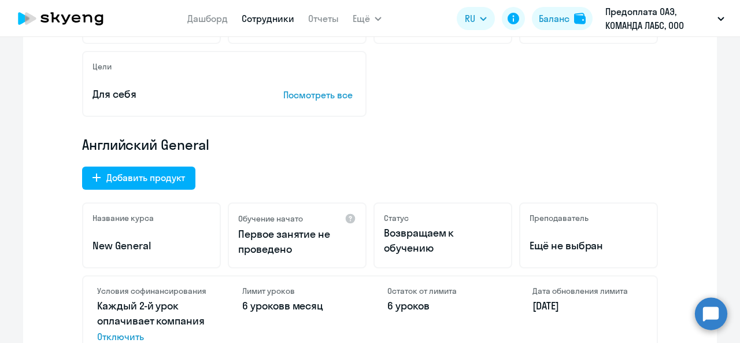
scroll to position [404, 0]
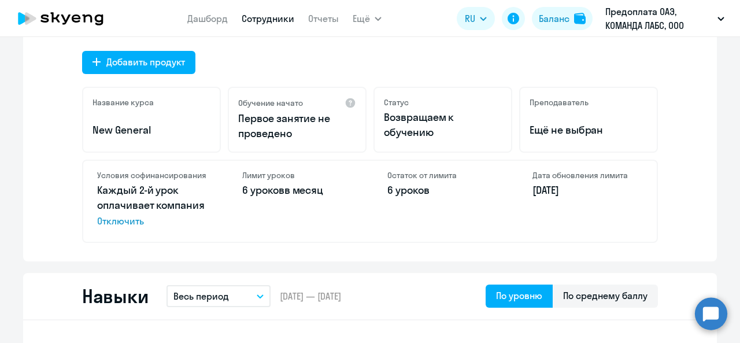
click at [23, 156] on div "Последний урок пройден по курсу • C1 - Advanced Пройдено – До повышения уровня …" at bounding box center [369, 41] width 693 height 440
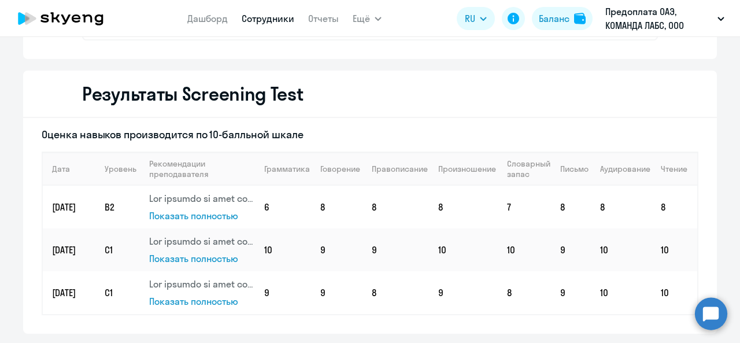
scroll to position [1750, 0]
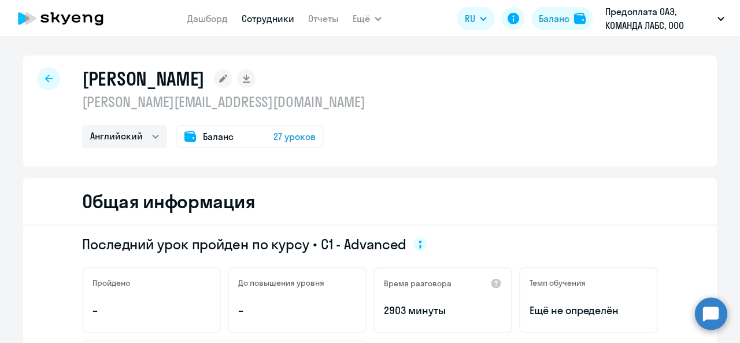
select select "30"
